Goal: Task Accomplishment & Management: Use online tool/utility

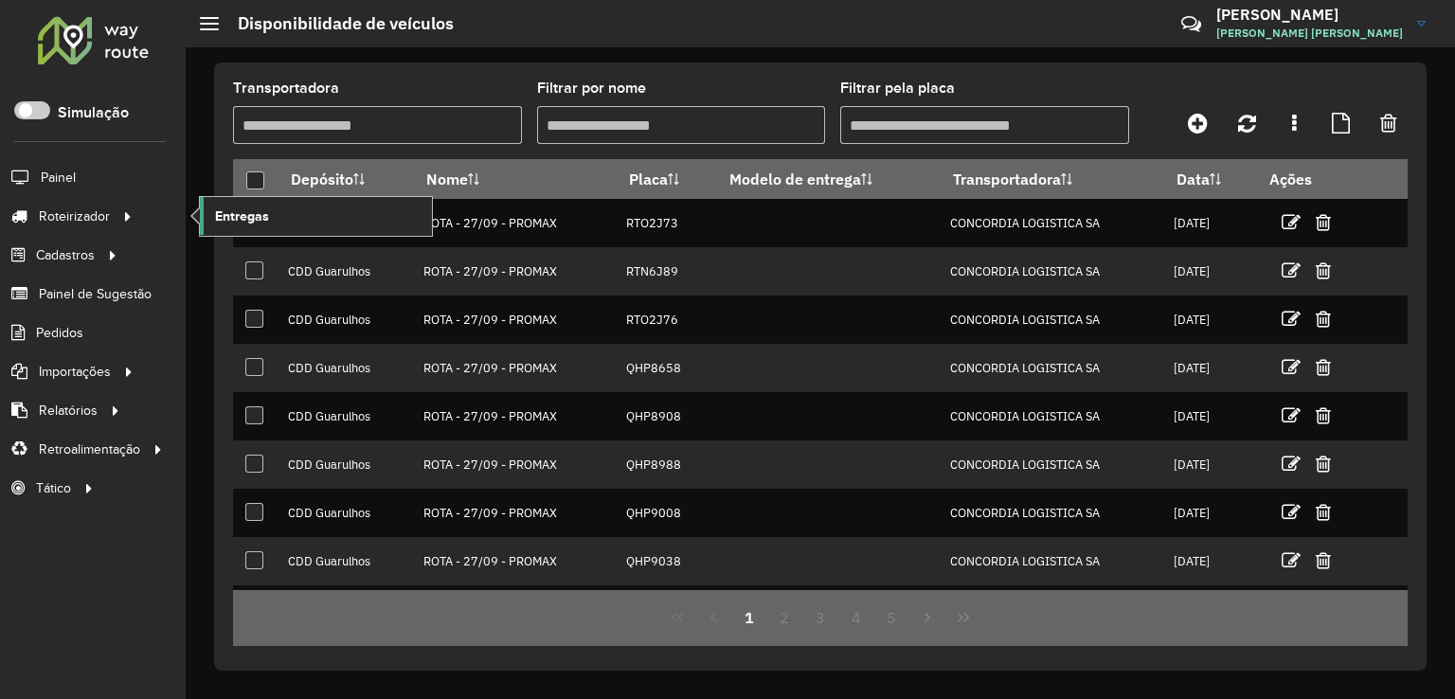
click at [259, 213] on span "Entregas" at bounding box center [242, 217] width 54 height 20
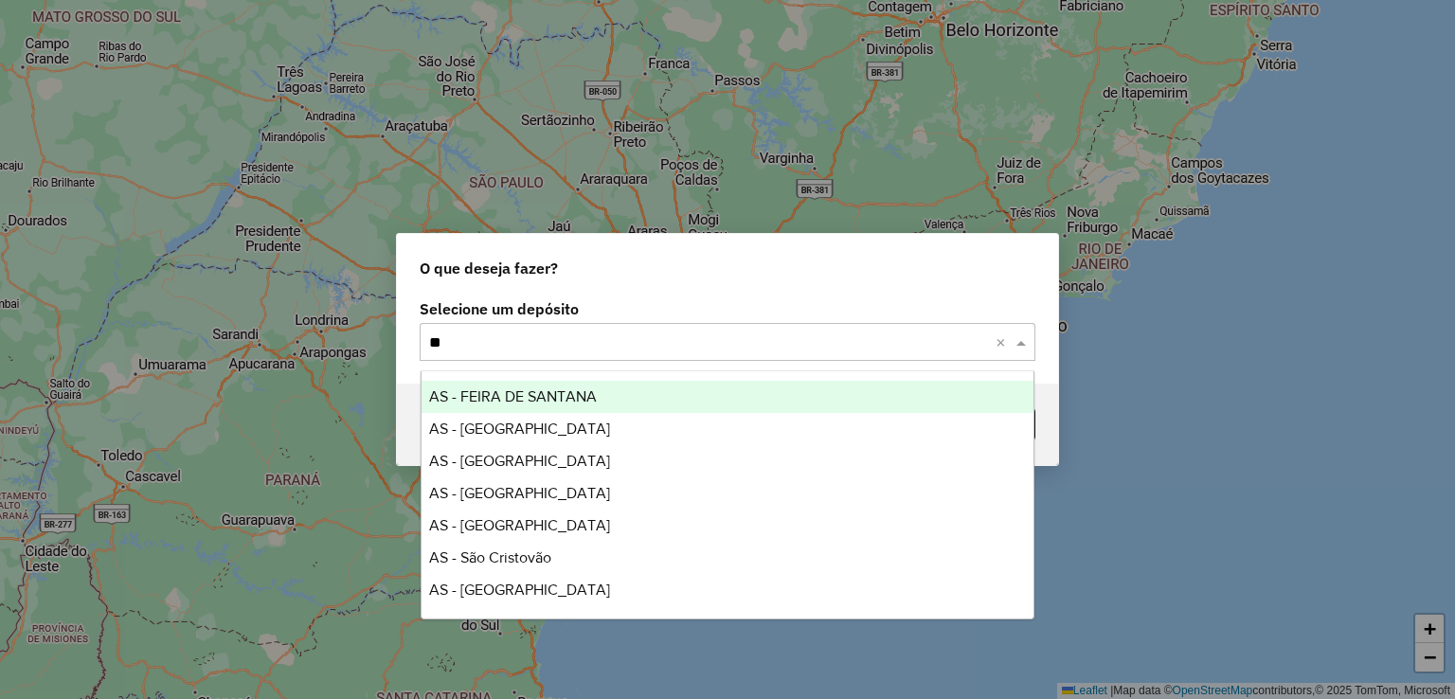
type input "***"
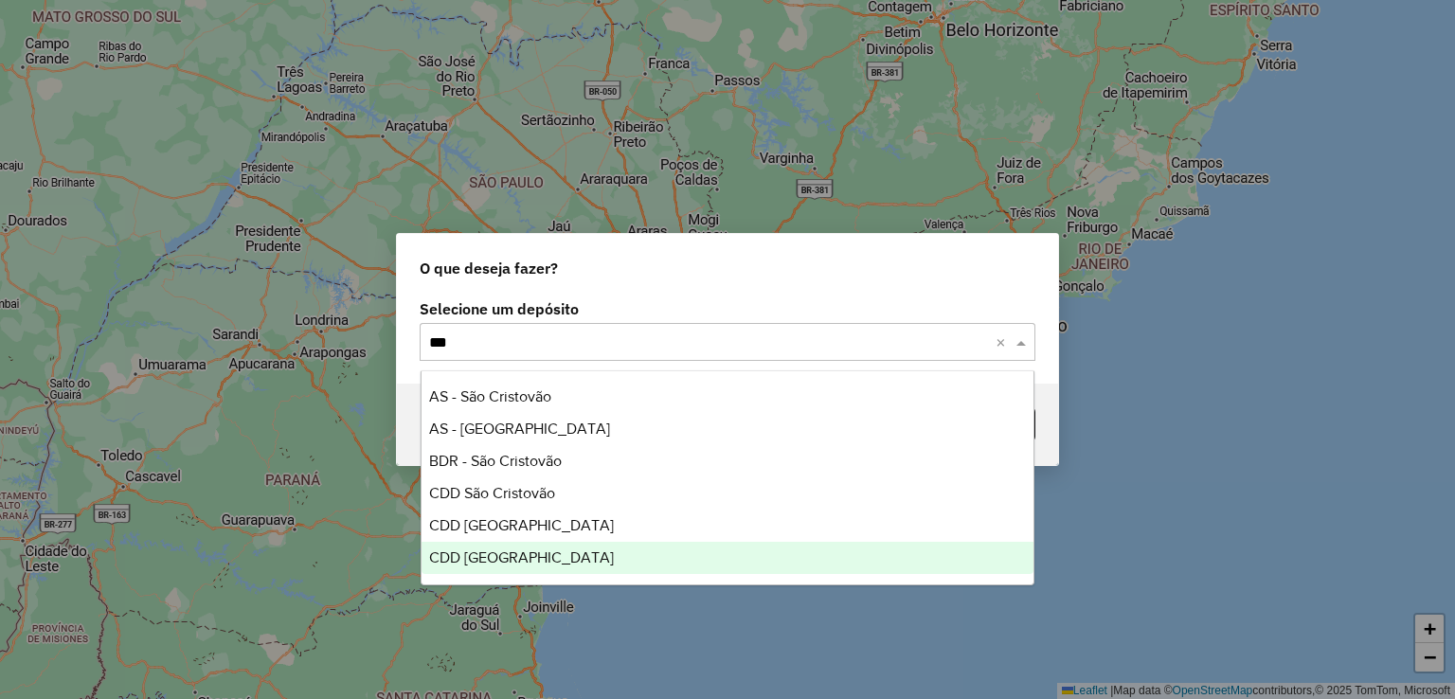
click at [546, 569] on div "CDD [GEOGRAPHIC_DATA]" at bounding box center [728, 558] width 613 height 32
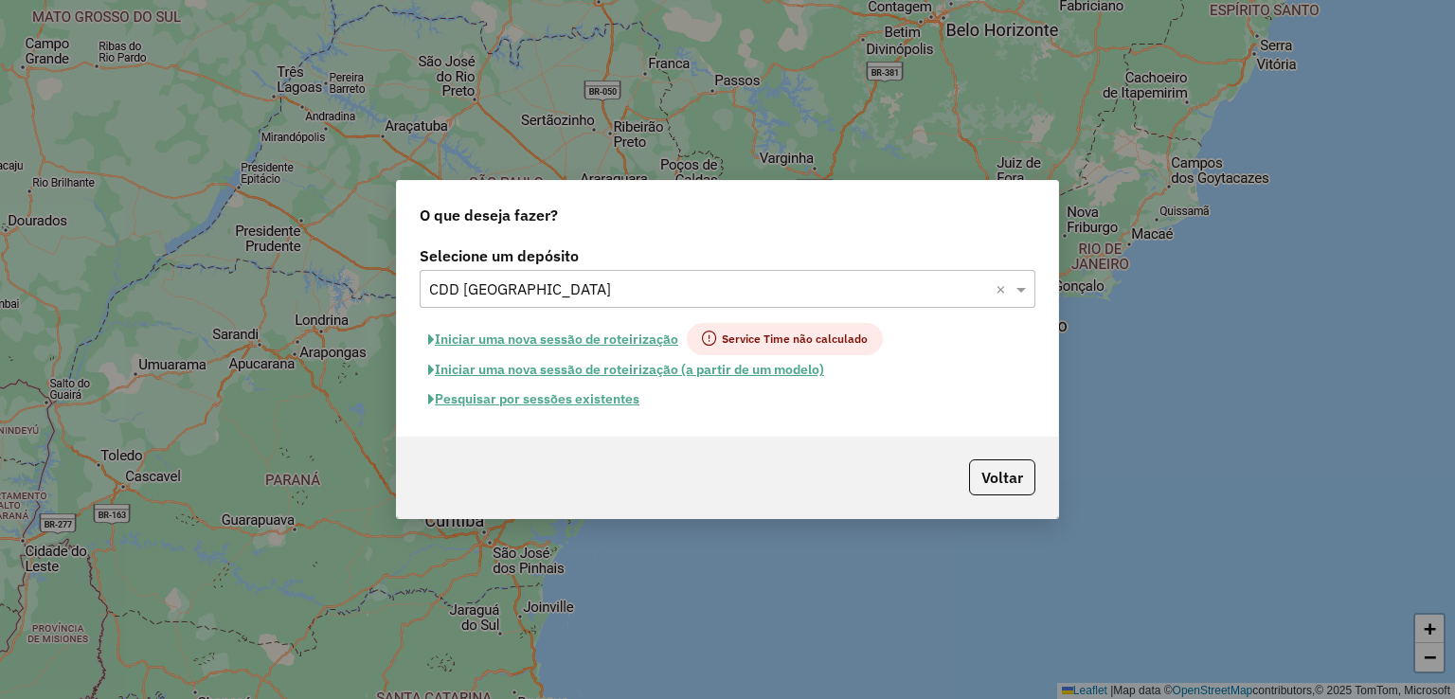
click at [629, 400] on button "Pesquisar por sessões existentes" at bounding box center [534, 399] width 228 height 29
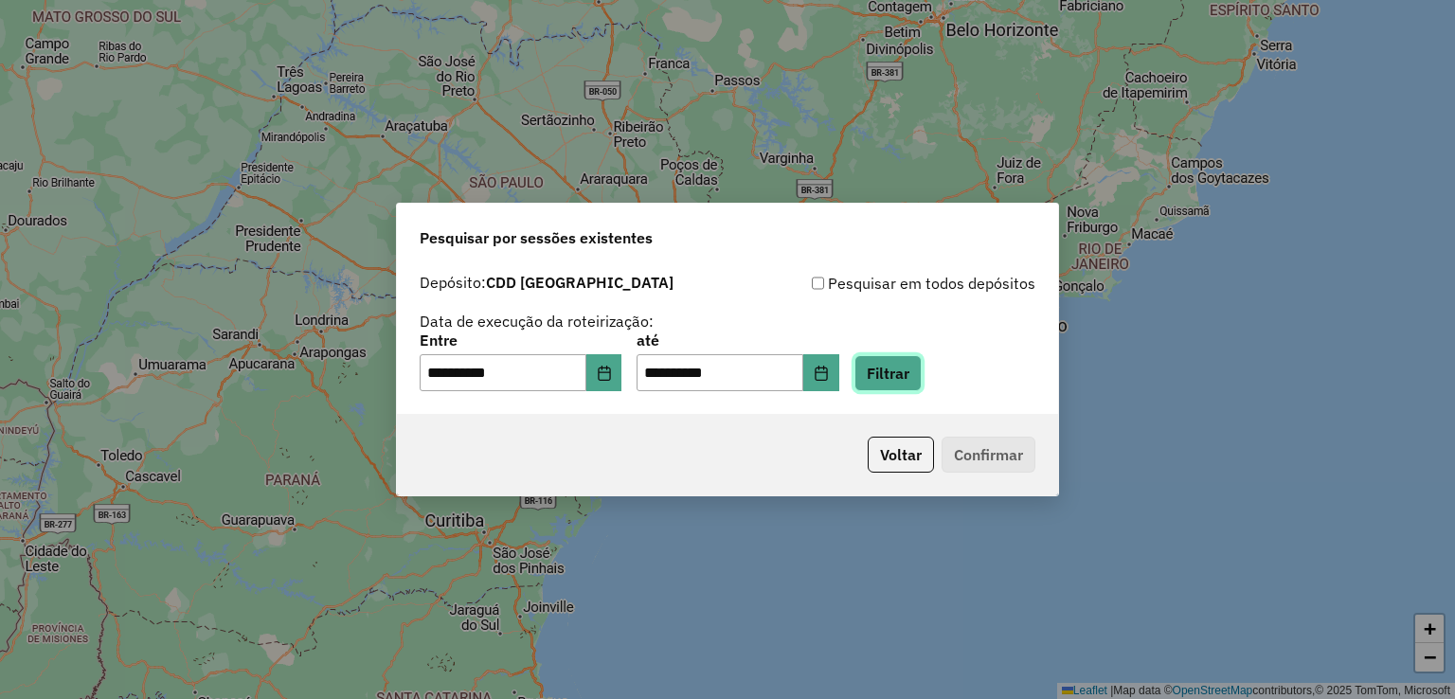
click at [919, 372] on button "Filtrar" at bounding box center [888, 373] width 67 height 36
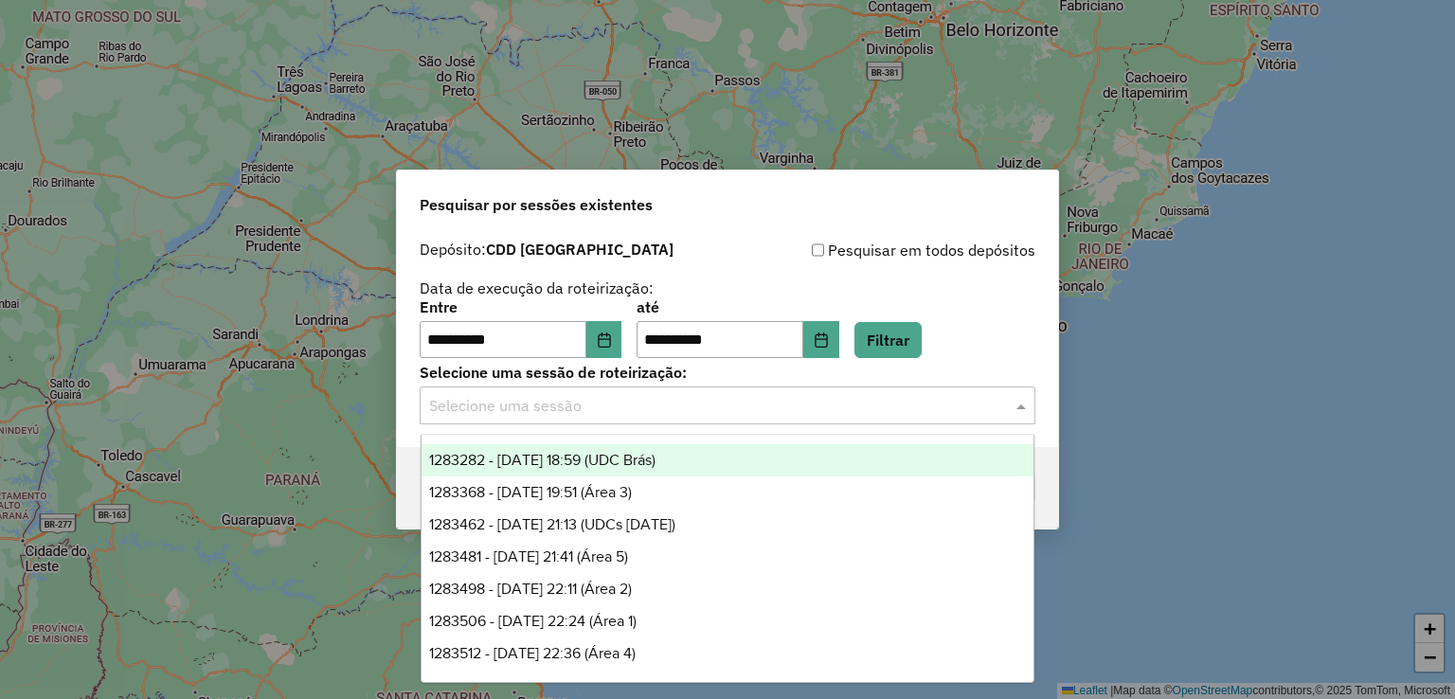
click at [536, 416] on input "text" at bounding box center [708, 406] width 559 height 23
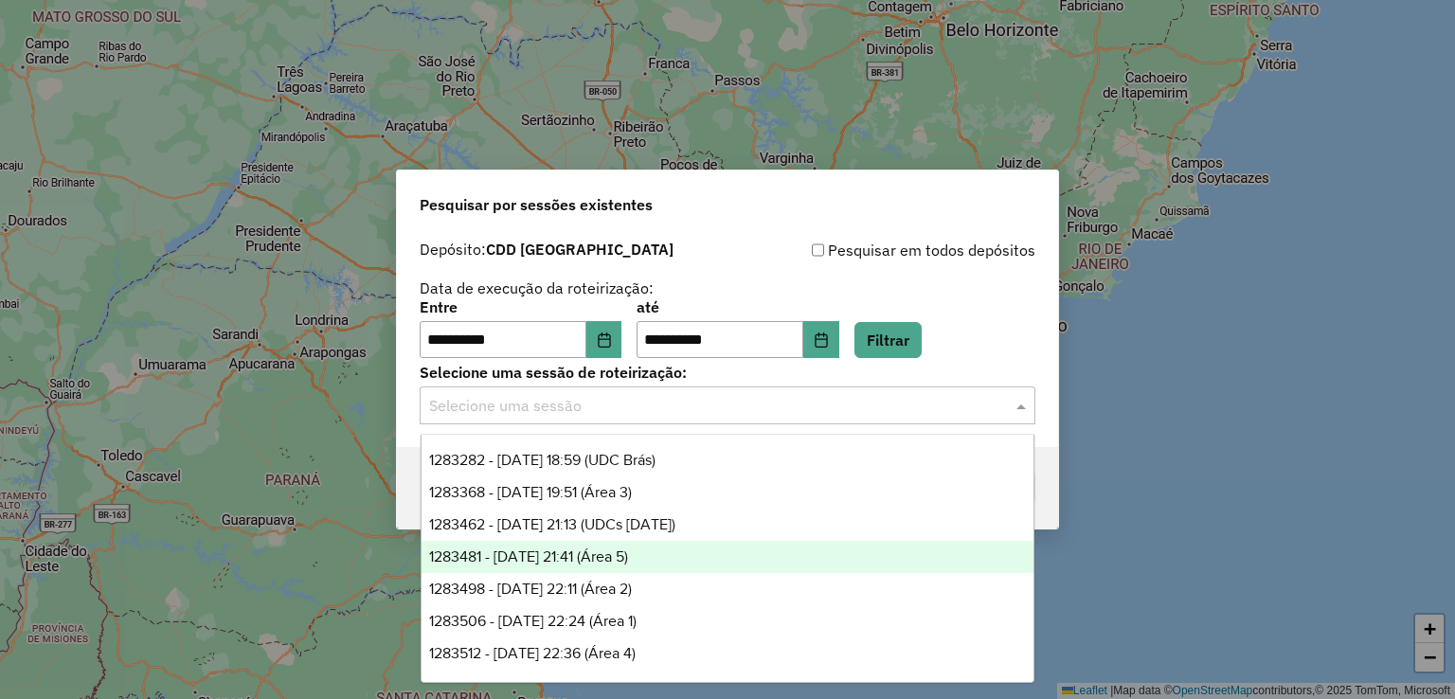
click at [711, 557] on div "1283481 - 26/09/2025 21:41 (Área 5)" at bounding box center [728, 557] width 613 height 32
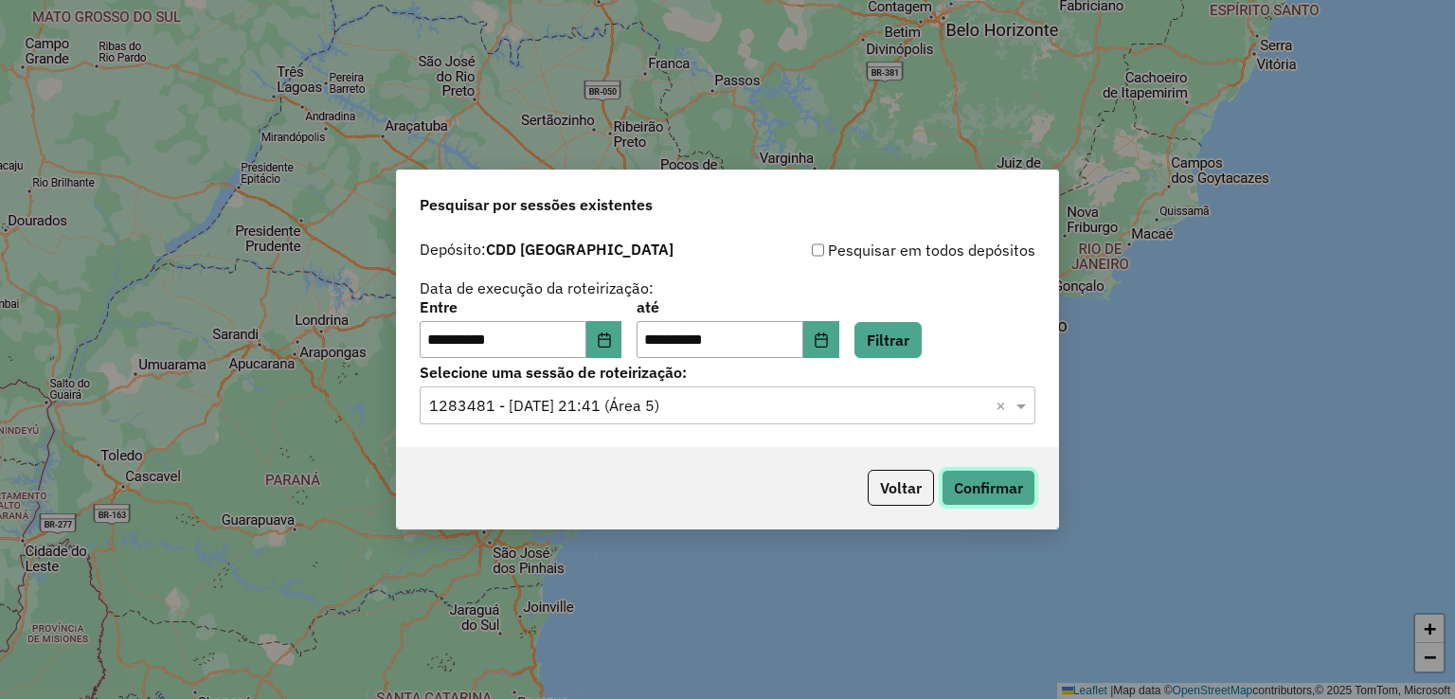
click at [993, 490] on button "Confirmar" at bounding box center [989, 488] width 94 height 36
click at [622, 407] on input "text" at bounding box center [708, 406] width 559 height 23
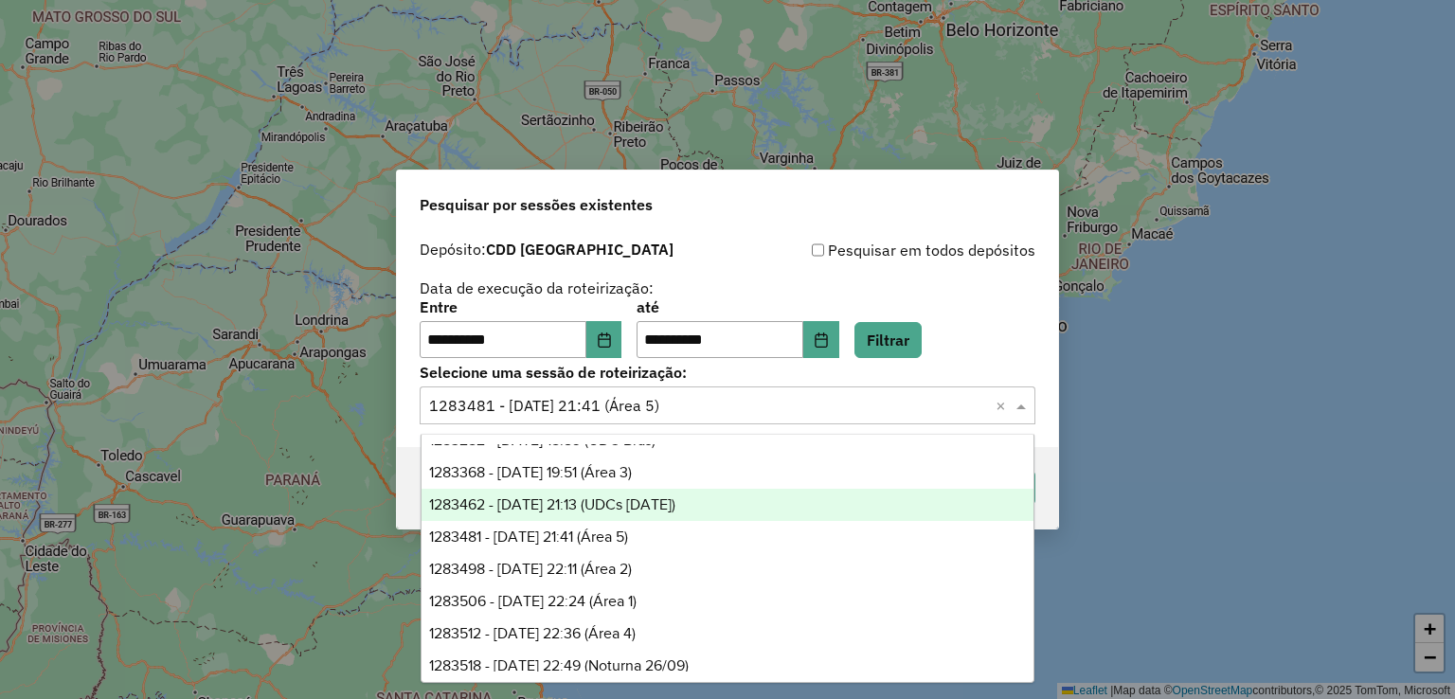
scroll to position [30, 0]
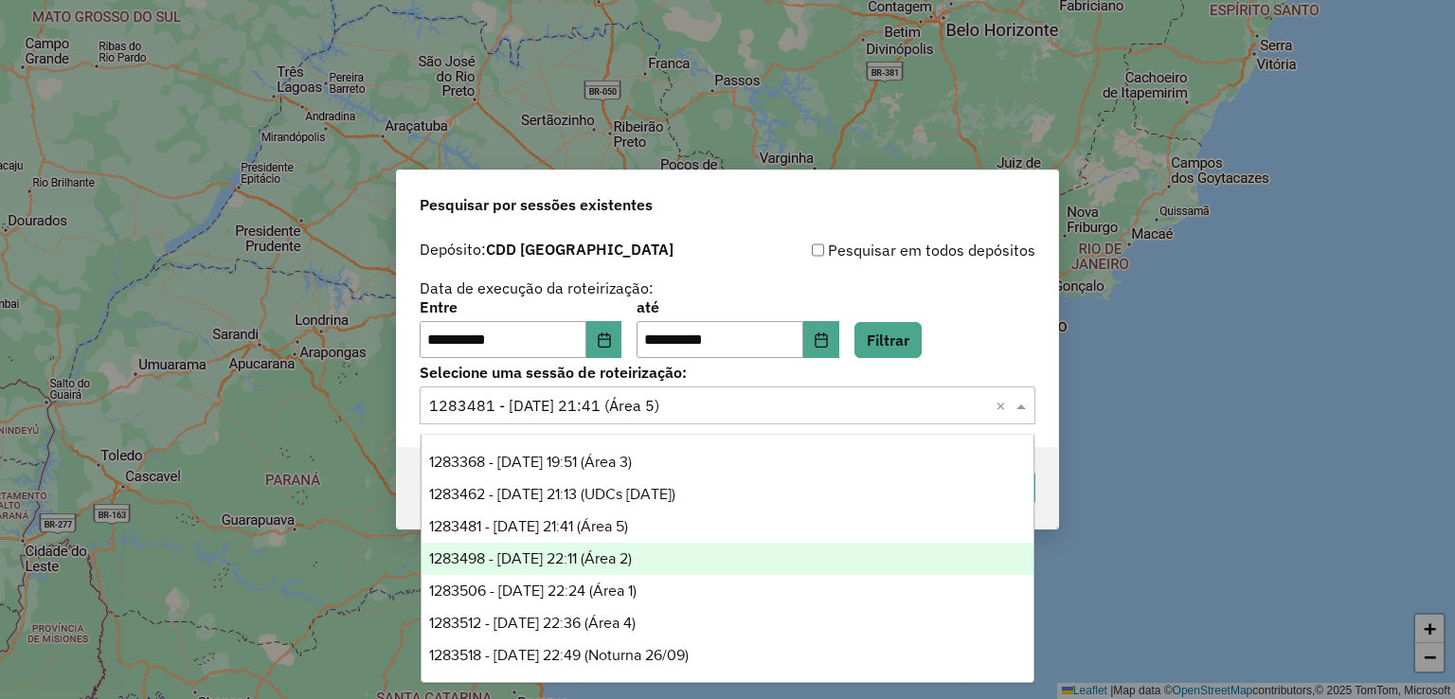
click at [711, 553] on div "1283498 - 26/09/2025 22:11 (Área 2)" at bounding box center [728, 559] width 613 height 32
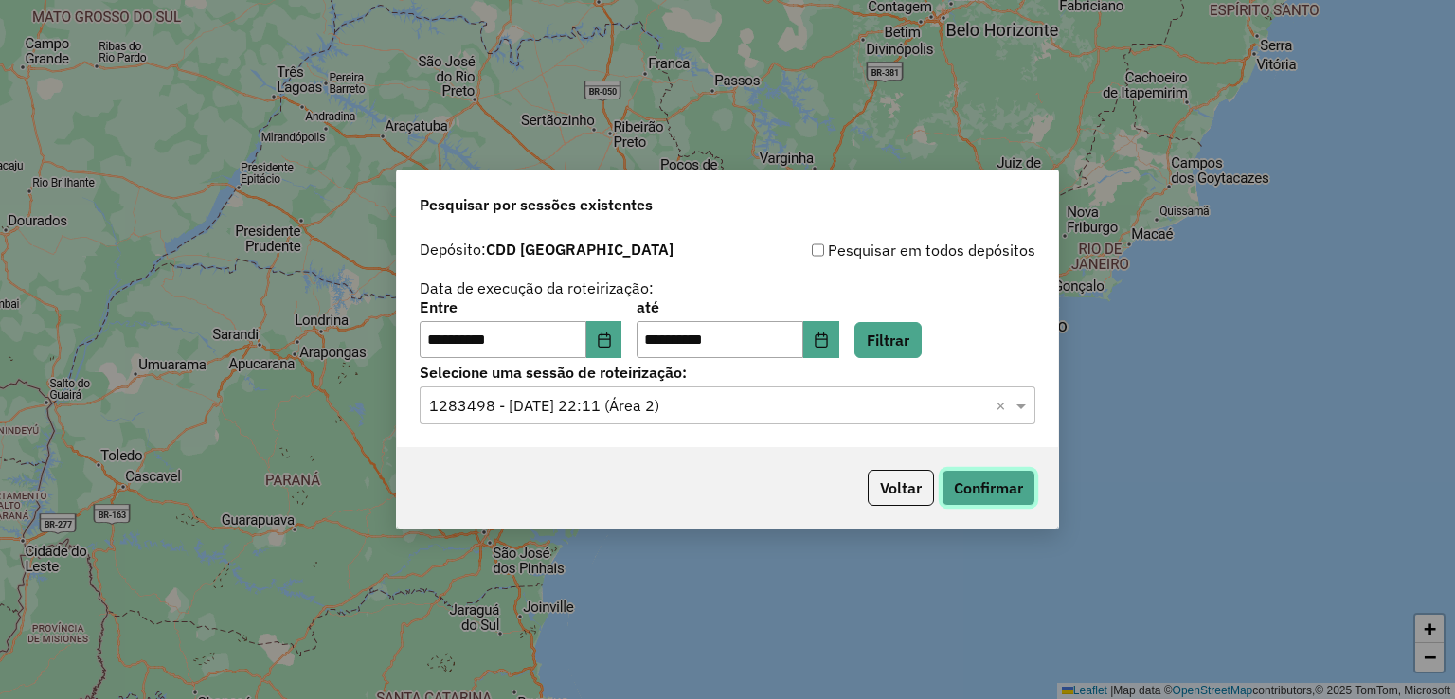
click at [976, 496] on button "Confirmar" at bounding box center [989, 488] width 94 height 36
click at [680, 407] on input "text" at bounding box center [708, 406] width 559 height 23
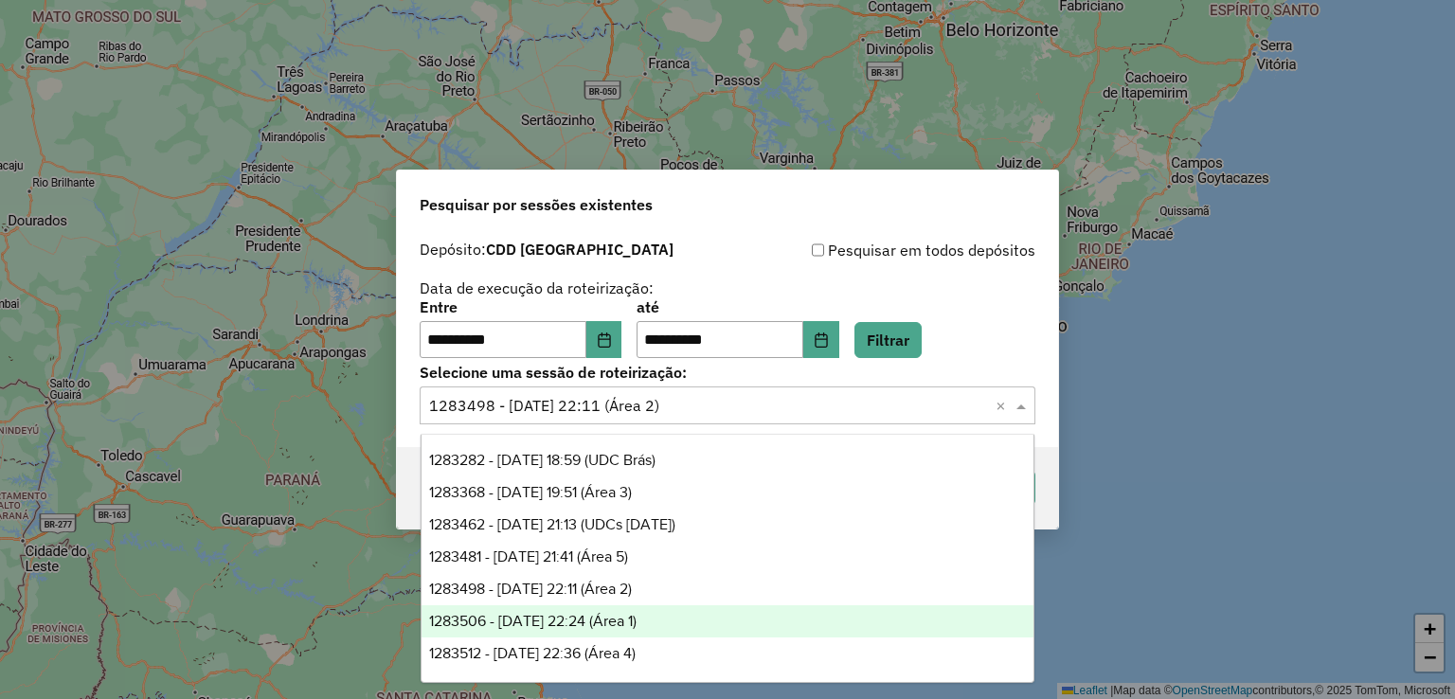
click at [696, 615] on div "1283506 - 26/09/2025 22:24 (Área 1)" at bounding box center [728, 621] width 613 height 32
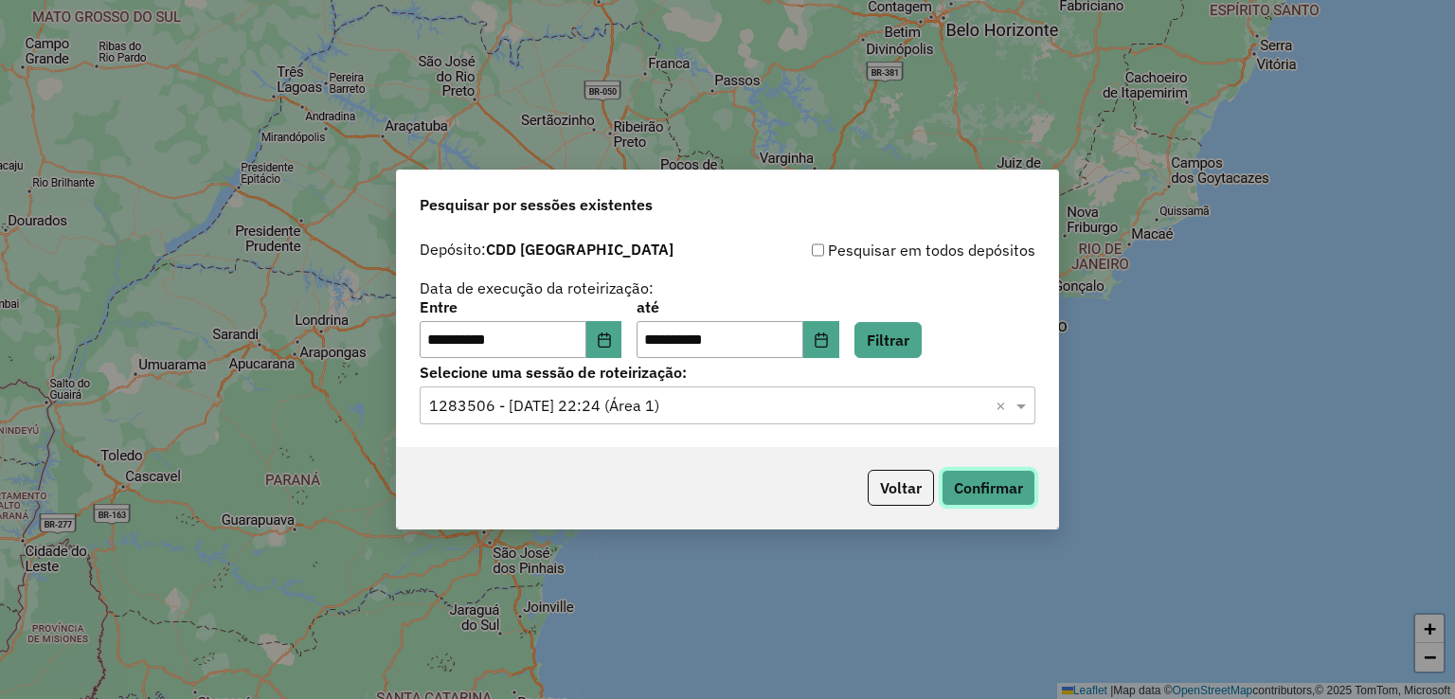
click at [974, 472] on button "Confirmar" at bounding box center [989, 488] width 94 height 36
click at [708, 383] on label "Selecione uma sessão de roteirização:" at bounding box center [728, 372] width 616 height 23
click at [717, 384] on div "Selecione uma sessão de roteirização: Selecione uma sessão × 1283506 - 26/09/20…" at bounding box center [728, 395] width 616 height 59
click at [716, 402] on input "text" at bounding box center [708, 406] width 559 height 23
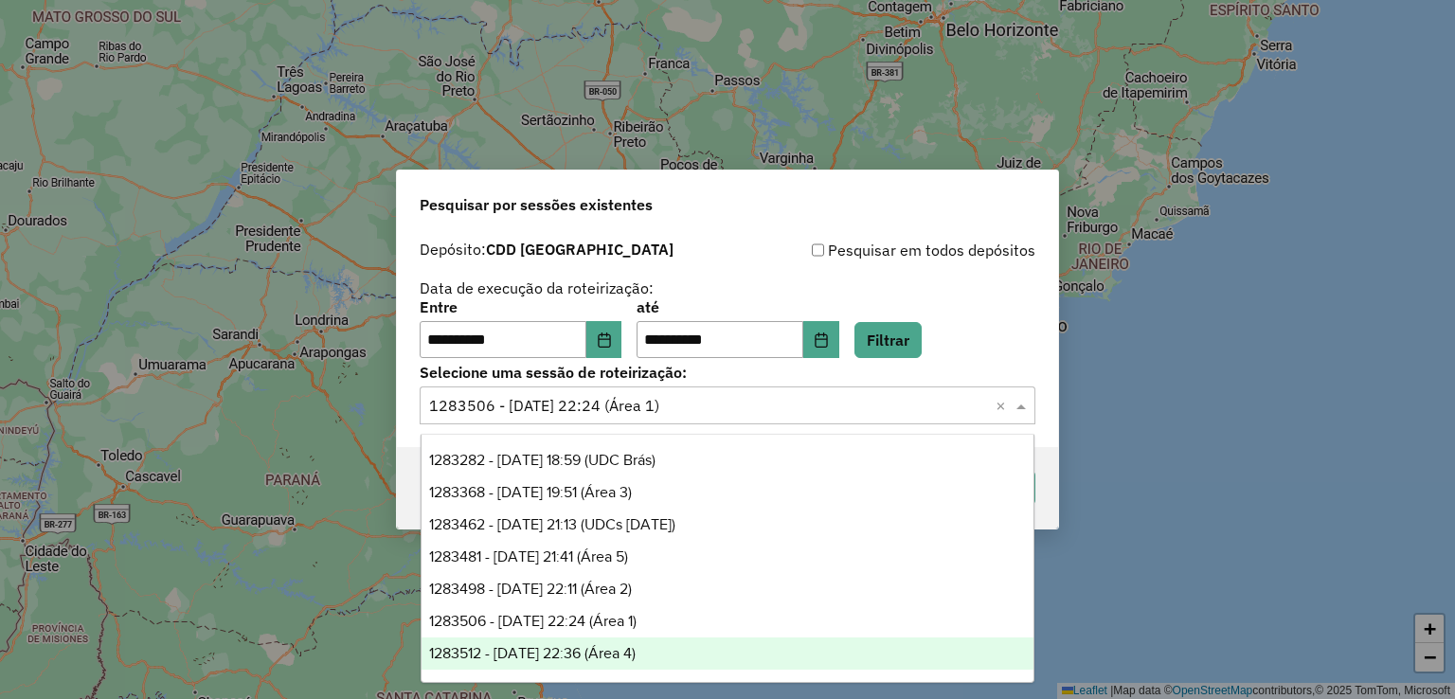
click at [678, 645] on div "1283512 - 26/09/2025 22:36 (Área 4)" at bounding box center [728, 654] width 613 height 32
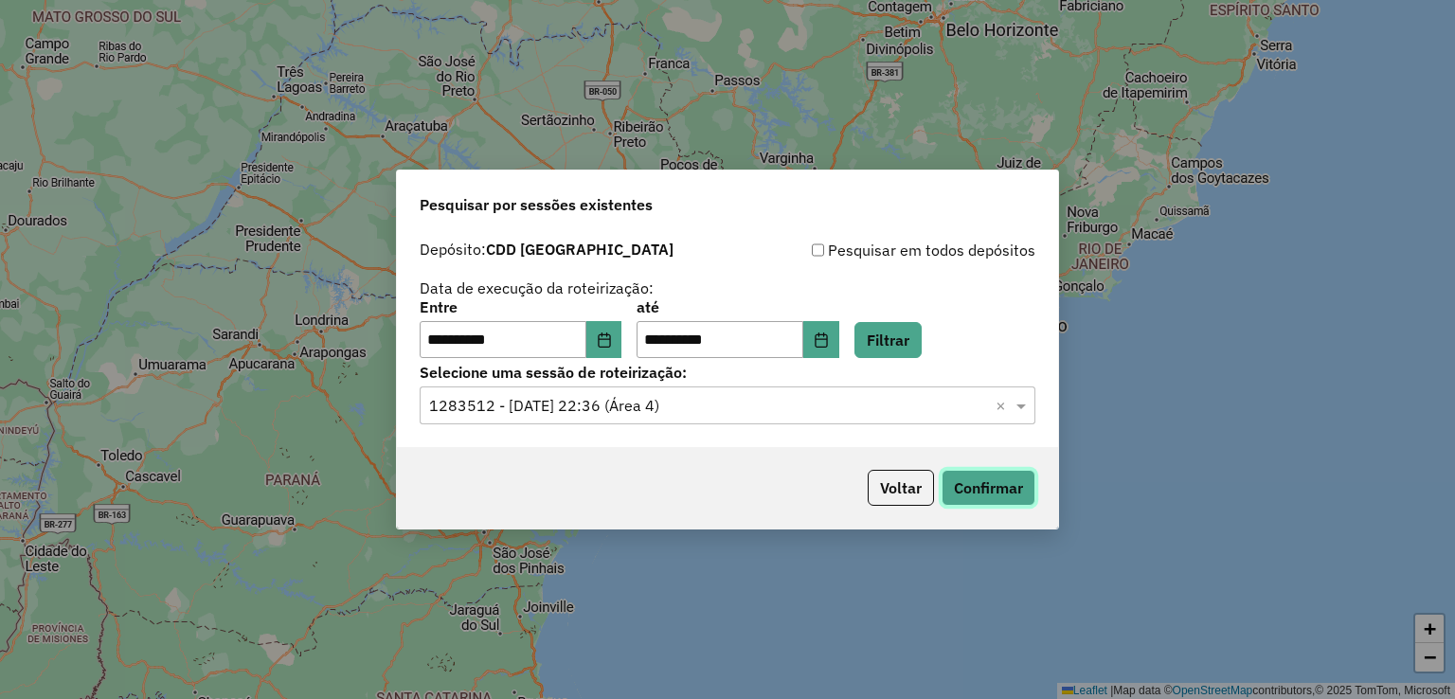
click at [1017, 482] on button "Confirmar" at bounding box center [989, 488] width 94 height 36
click at [961, 486] on button "Confirmar" at bounding box center [989, 488] width 94 height 36
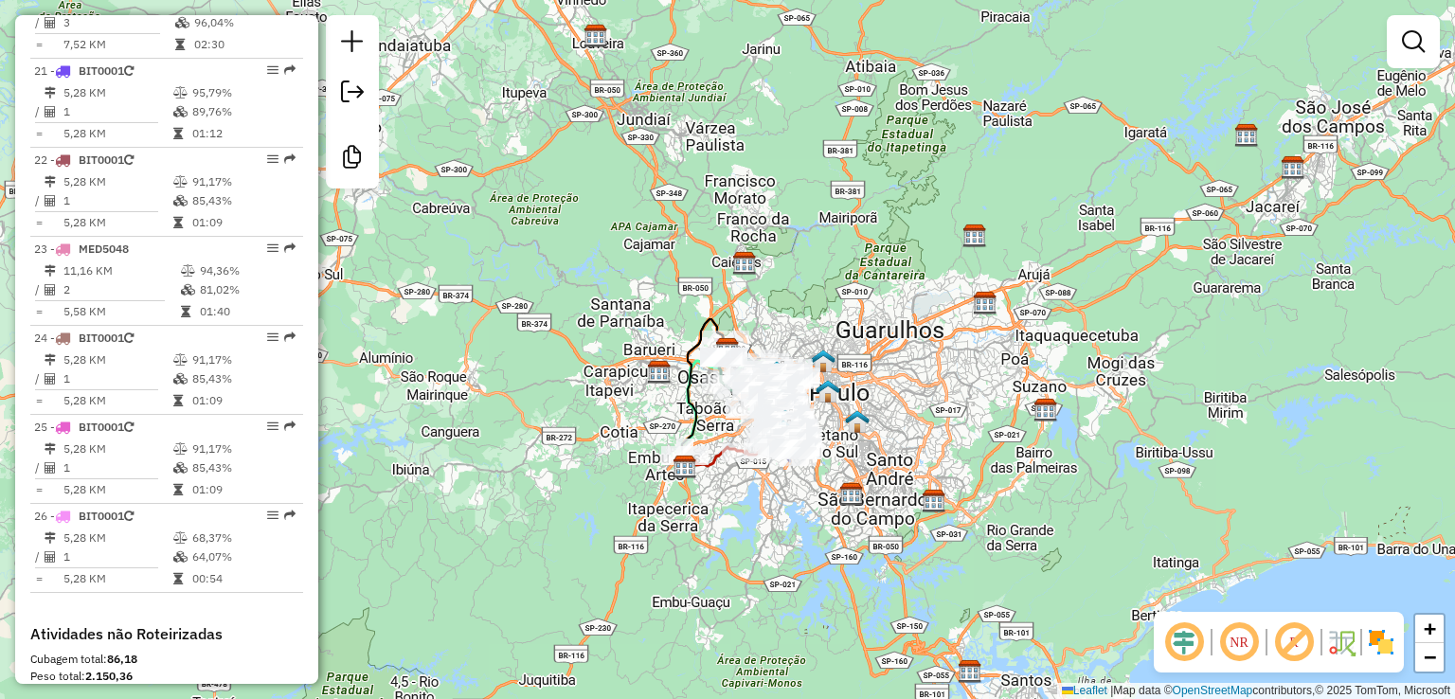
scroll to position [3514, 0]
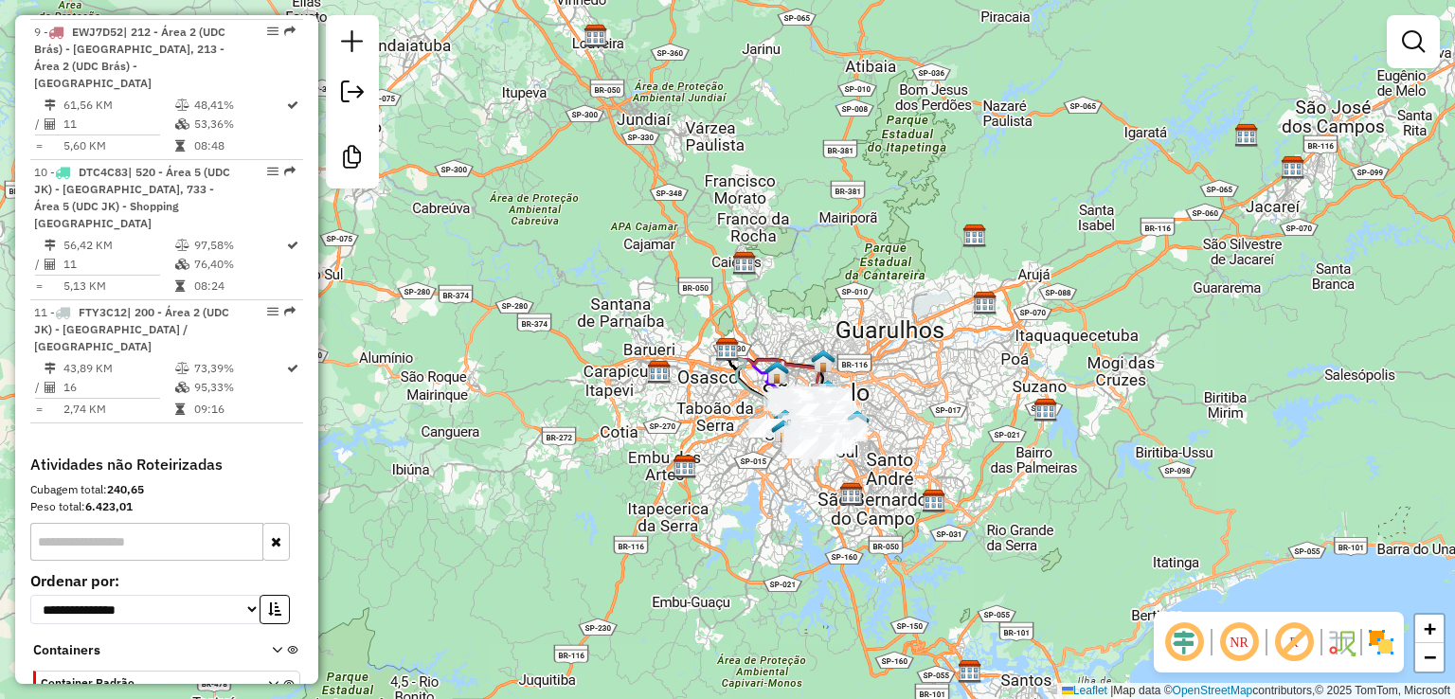
scroll to position [1869, 0]
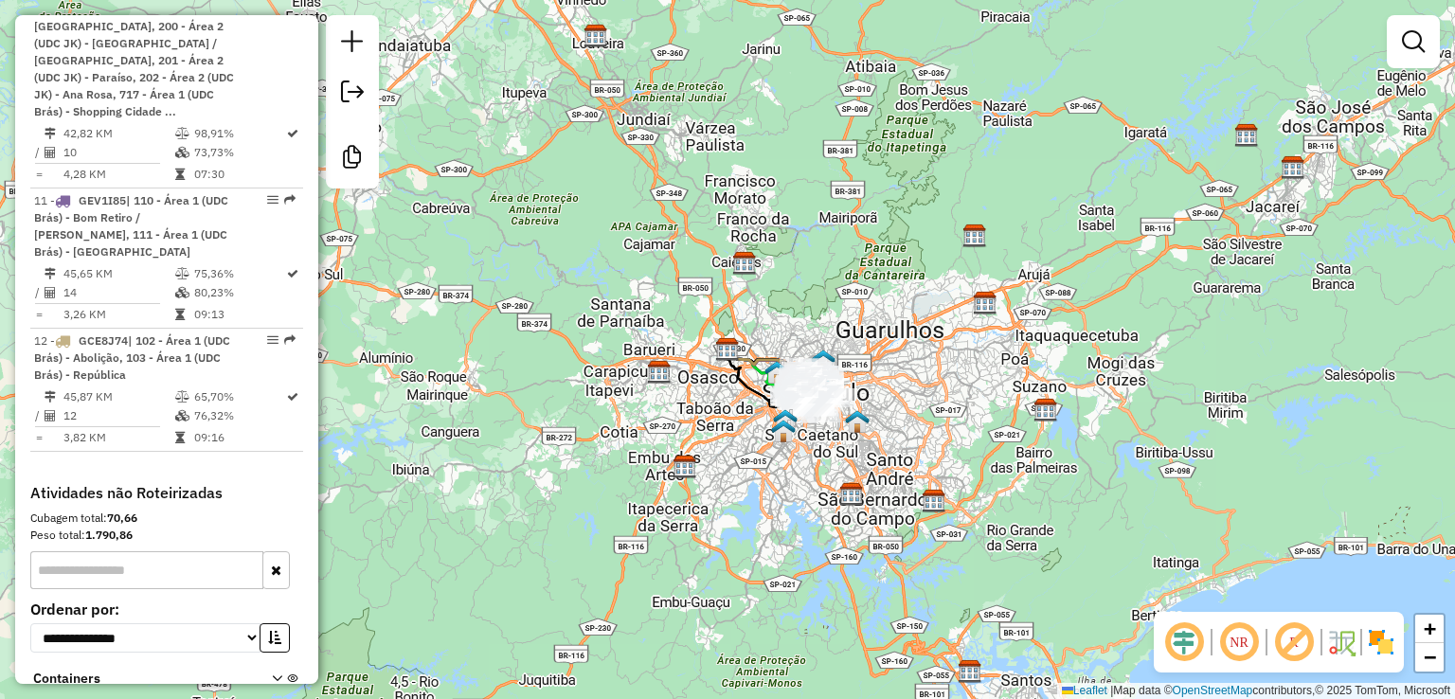
scroll to position [2134, 0]
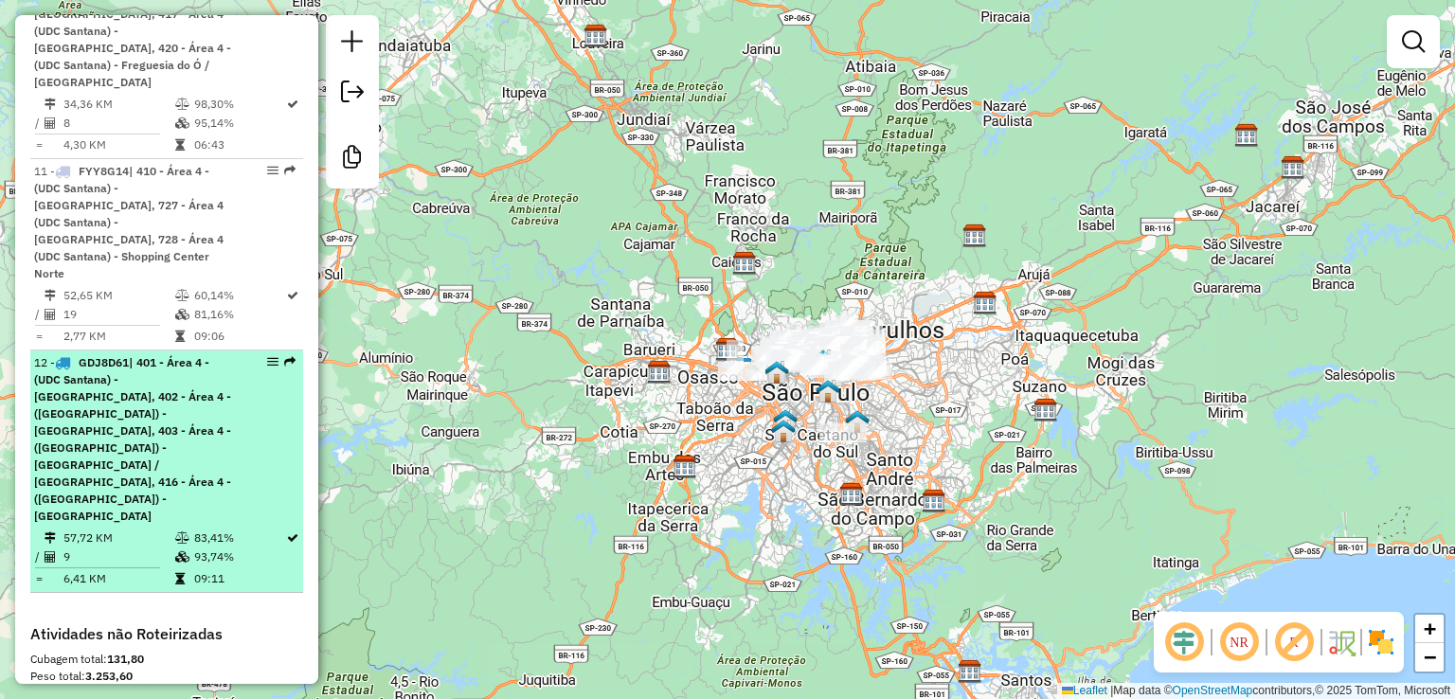
scroll to position [1958, 0]
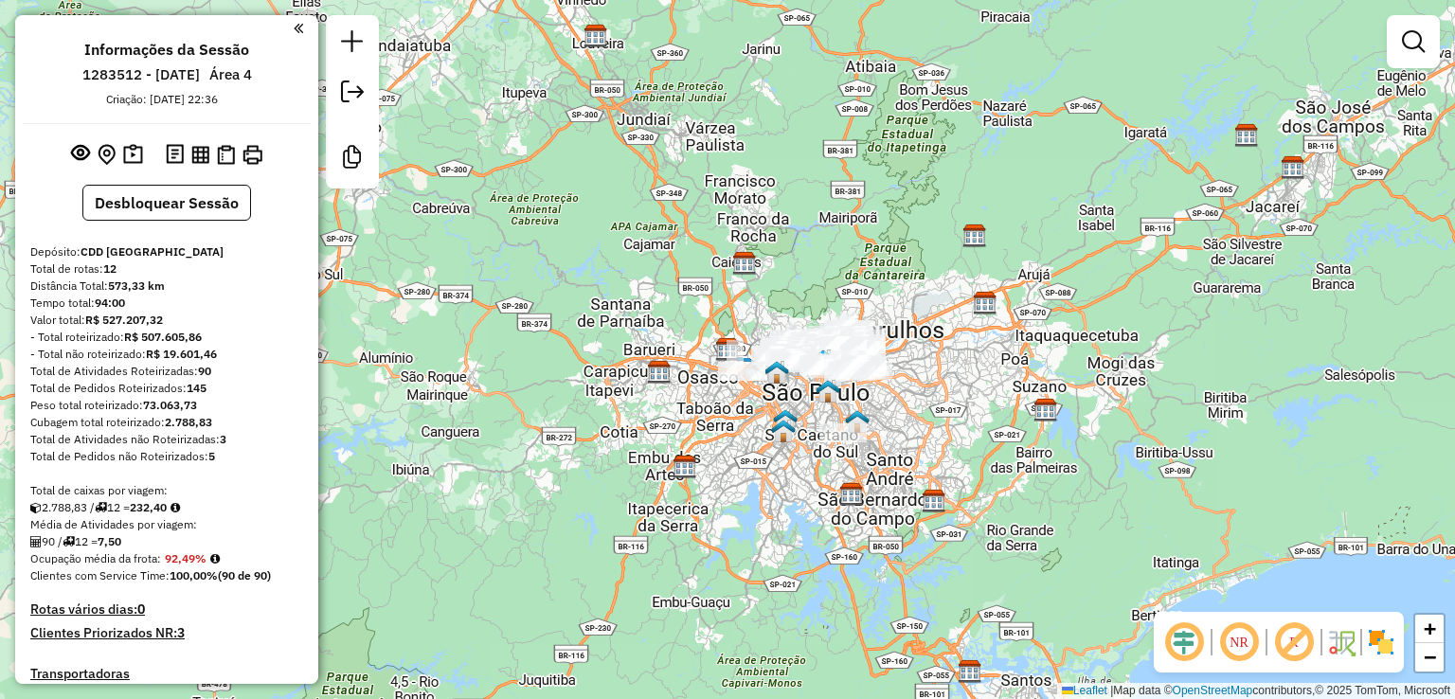
scroll to position [660, 0]
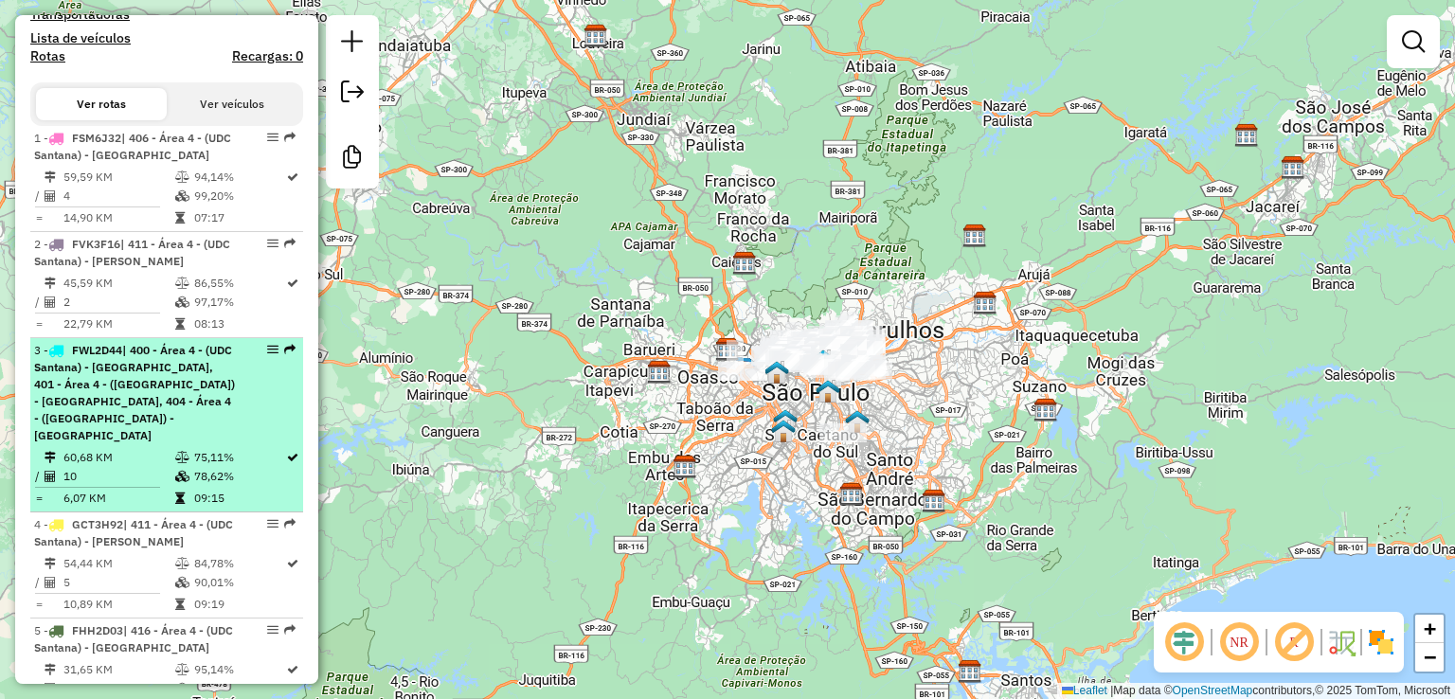
click at [150, 384] on span "| 400 - Área 4 - (UDC Santana) - [GEOGRAPHIC_DATA], 401 - Área 4 - ([GEOGRAPHIC…" at bounding box center [134, 392] width 201 height 99
select select "**********"
